Goal: Information Seeking & Learning: Understand process/instructions

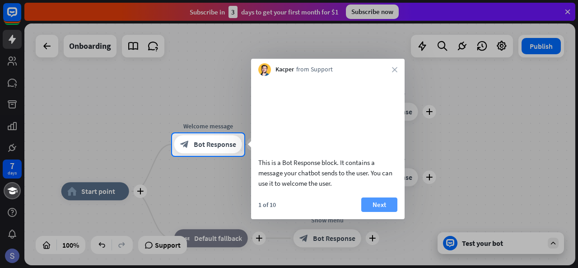
click at [376, 212] on button "Next" at bounding box center [379, 204] width 36 height 14
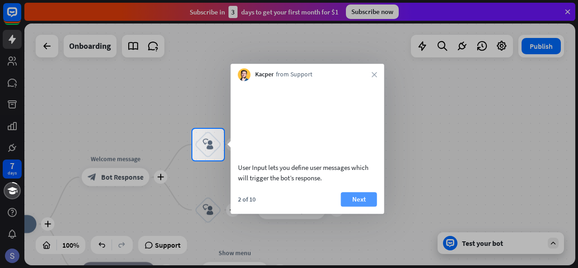
click at [354, 206] on button "Next" at bounding box center [359, 199] width 36 height 14
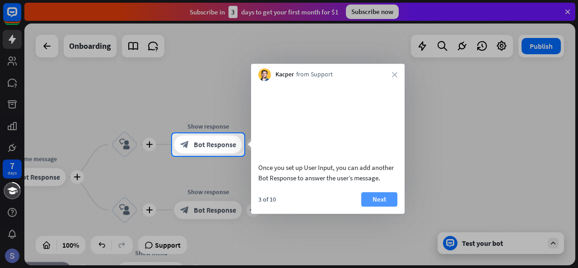
click at [369, 206] on button "Next" at bounding box center [379, 199] width 36 height 14
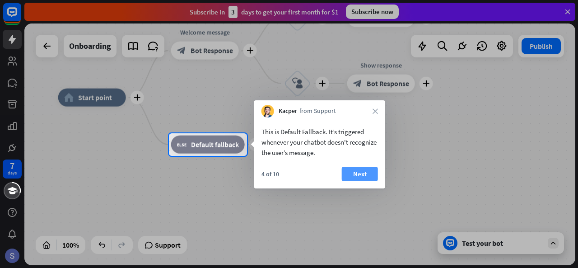
click at [351, 171] on button "Next" at bounding box center [360, 174] width 36 height 14
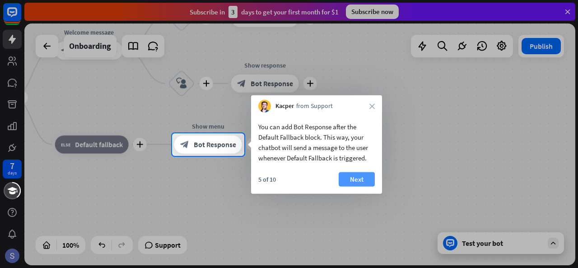
click at [360, 177] on button "Next" at bounding box center [357, 179] width 36 height 14
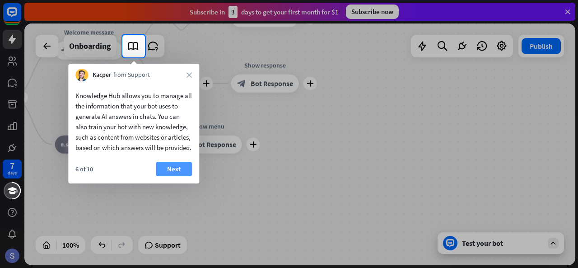
click at [176, 176] on button "Next" at bounding box center [174, 169] width 36 height 14
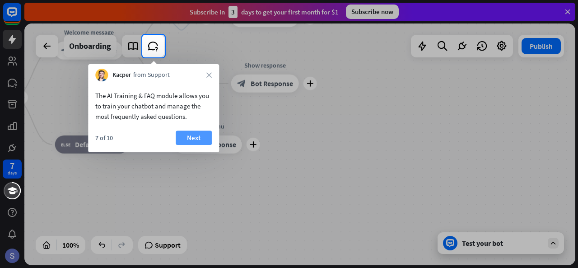
click at [184, 141] on button "Next" at bounding box center [194, 138] width 36 height 14
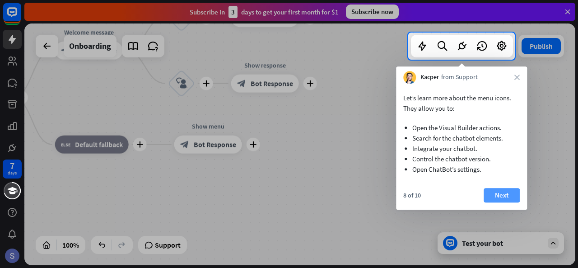
drag, startPoint x: 498, startPoint y: 209, endPoint x: 498, endPoint y: 198, distance: 10.4
click at [498, 198] on div "8 of 10 Next" at bounding box center [461, 199] width 131 height 22
click at [498, 198] on button "Next" at bounding box center [502, 195] width 36 height 14
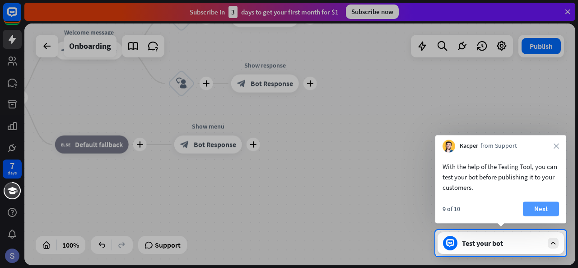
click at [531, 204] on button "Next" at bounding box center [541, 208] width 36 height 14
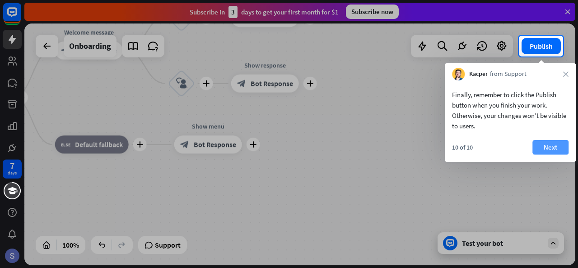
click at [548, 148] on button "Next" at bounding box center [551, 147] width 36 height 14
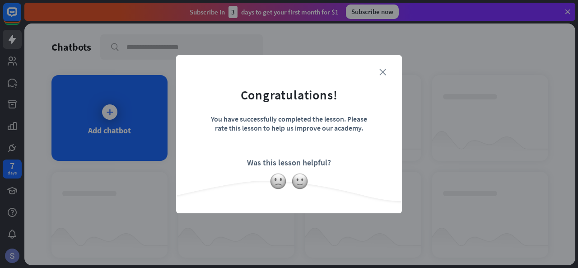
click at [384, 72] on icon "close" at bounding box center [382, 72] width 7 height 7
